Goal: Find contact information: Find contact information

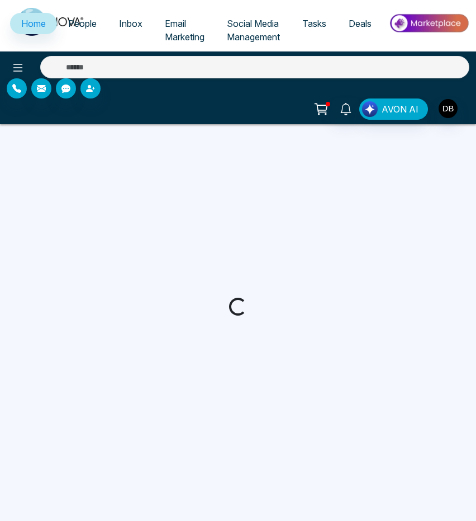
select select "*"
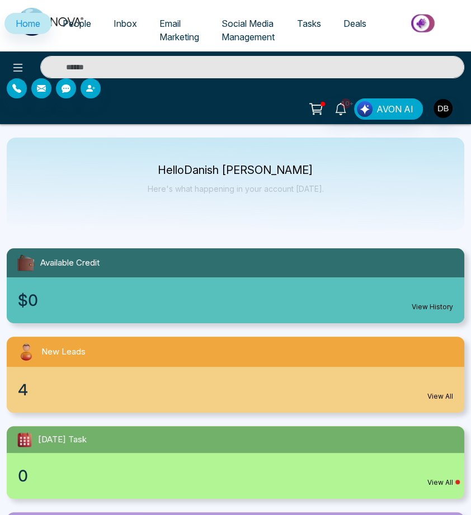
click at [77, 18] on span "People" at bounding box center [77, 23] width 29 height 11
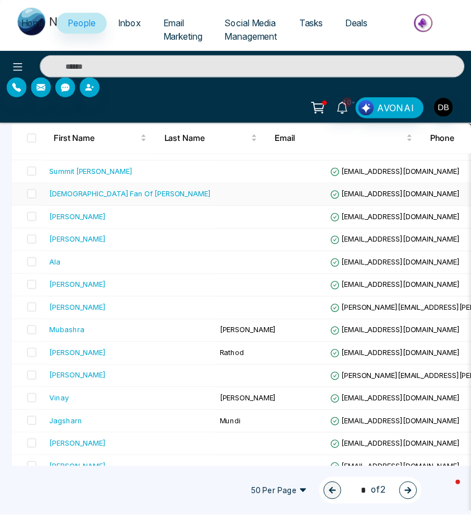
scroll to position [280, 0]
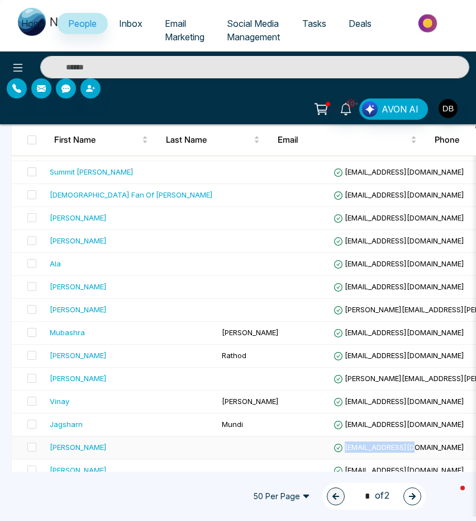
drag, startPoint x: 365, startPoint y: 448, endPoint x: 285, endPoint y: 446, distance: 79.4
click at [329, 446] on td "[EMAIL_ADDRESS][DOMAIN_NAME]" at bounding box center [456, 447] width 254 height 23
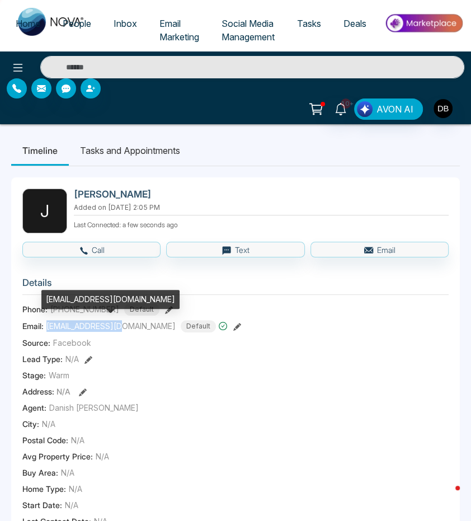
drag, startPoint x: 119, startPoint y: 322, endPoint x: 46, endPoint y: 322, distance: 73.3
click at [46, 322] on span "[EMAIL_ADDRESS][DOMAIN_NAME]" at bounding box center [110, 326] width 129 height 12
copy span "[EMAIL_ADDRESS][DOMAIN_NAME]"
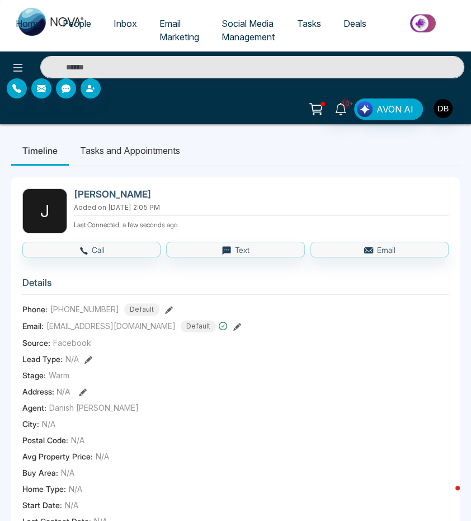
click at [271, 322] on div "Email: [EMAIL_ADDRESS][DOMAIN_NAME] Default" at bounding box center [235, 326] width 426 height 12
click at [31, 14] on link "Home" at bounding box center [27, 23] width 47 height 21
select select "*"
